Goal: Task Accomplishment & Management: Use online tool/utility

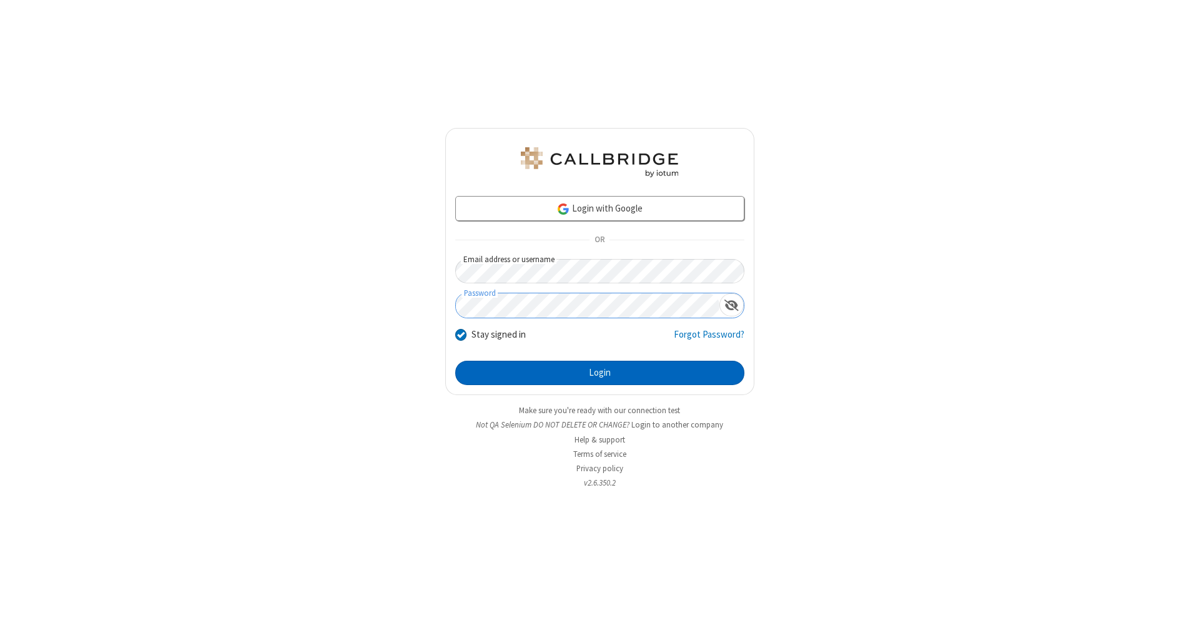
click at [600, 373] on button "Login" at bounding box center [599, 373] width 289 height 25
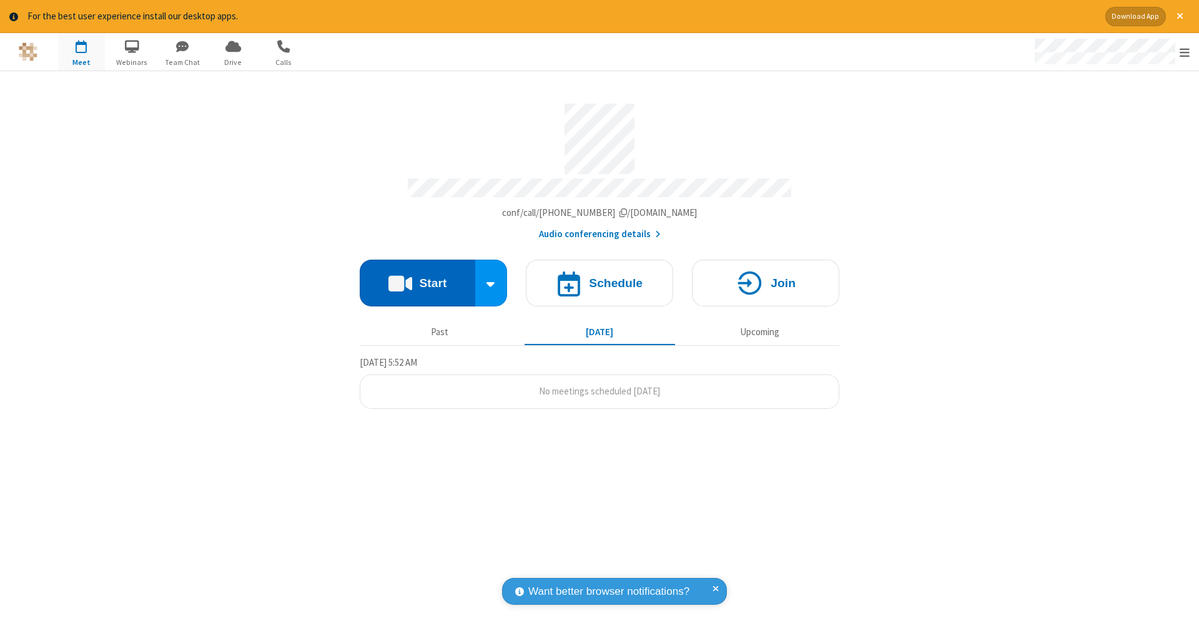
click at [417, 277] on button "Start" at bounding box center [418, 283] width 116 height 47
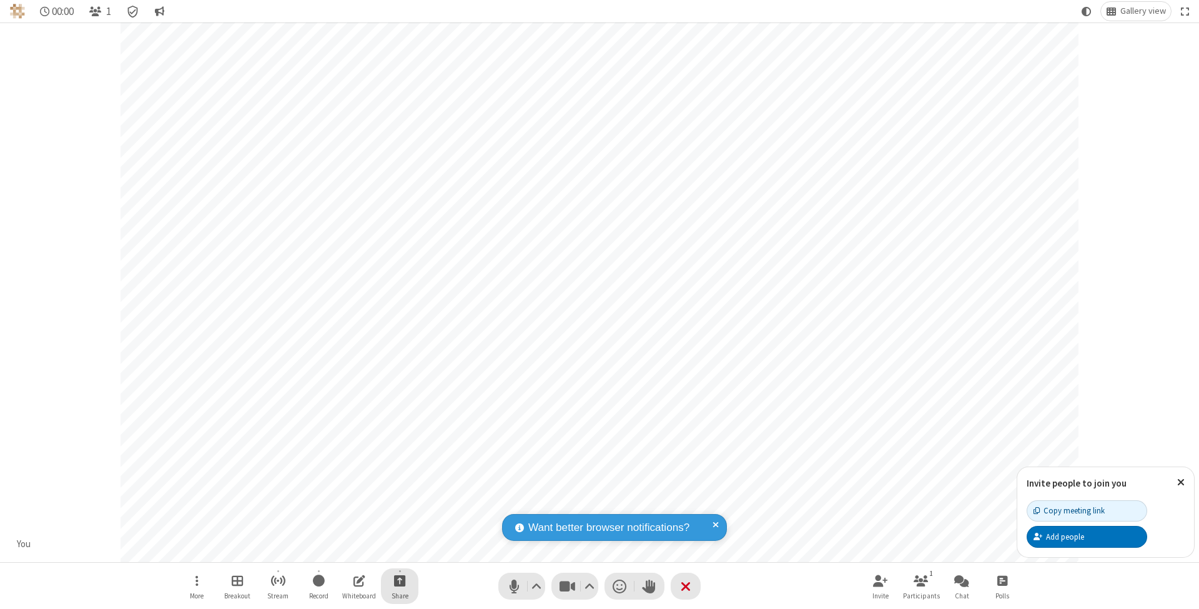
click at [399, 580] on span "Start sharing" at bounding box center [400, 581] width 12 height 16
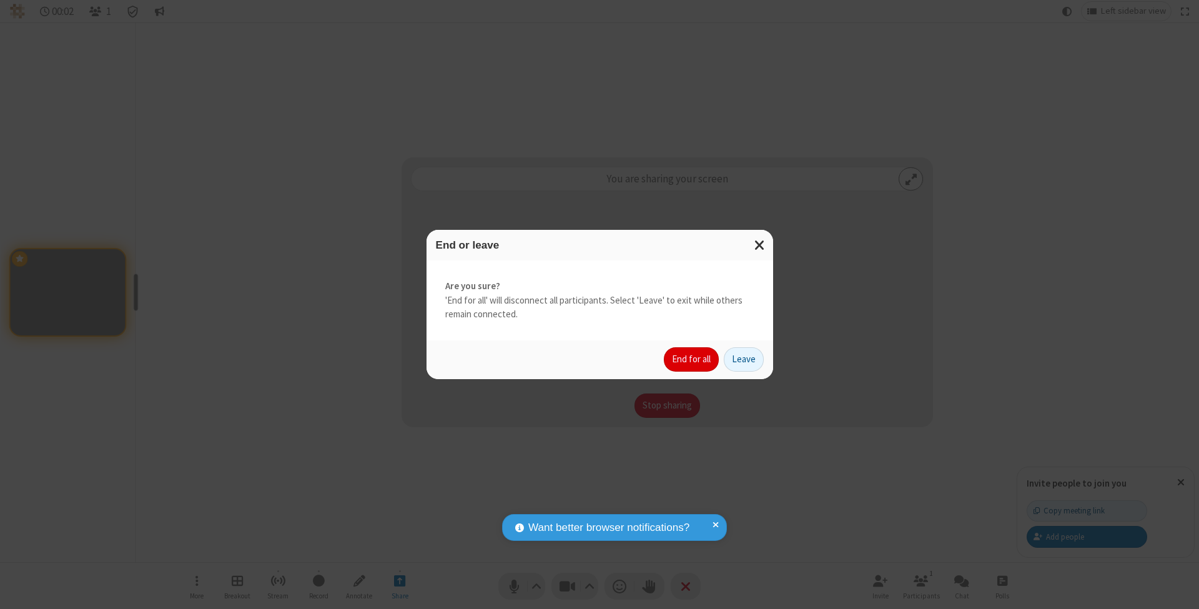
click at [692, 358] on button "End for all" at bounding box center [691, 359] width 55 height 25
